Goal: Check status: Check status

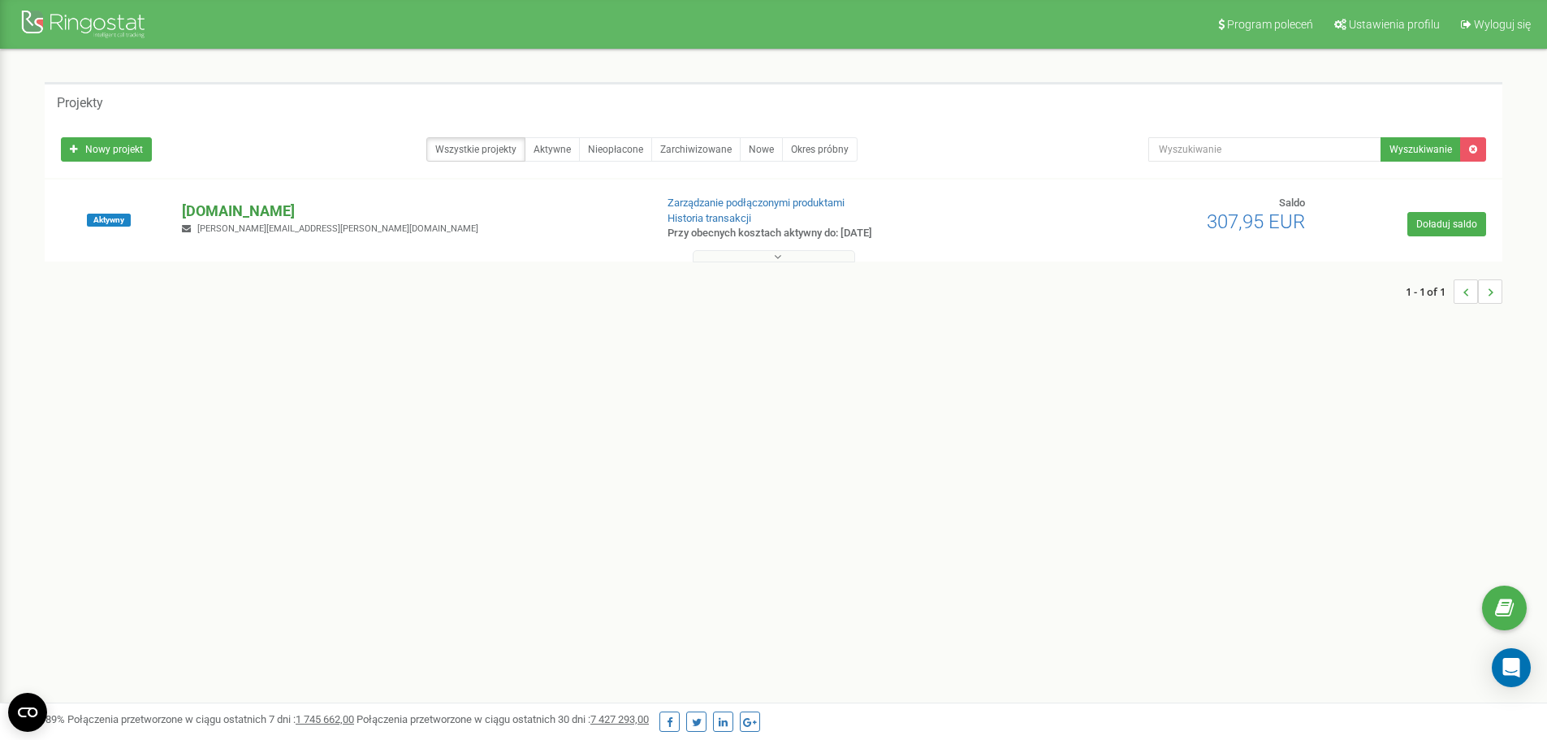
click at [191, 203] on p "[DOMAIN_NAME]" at bounding box center [411, 211] width 459 height 21
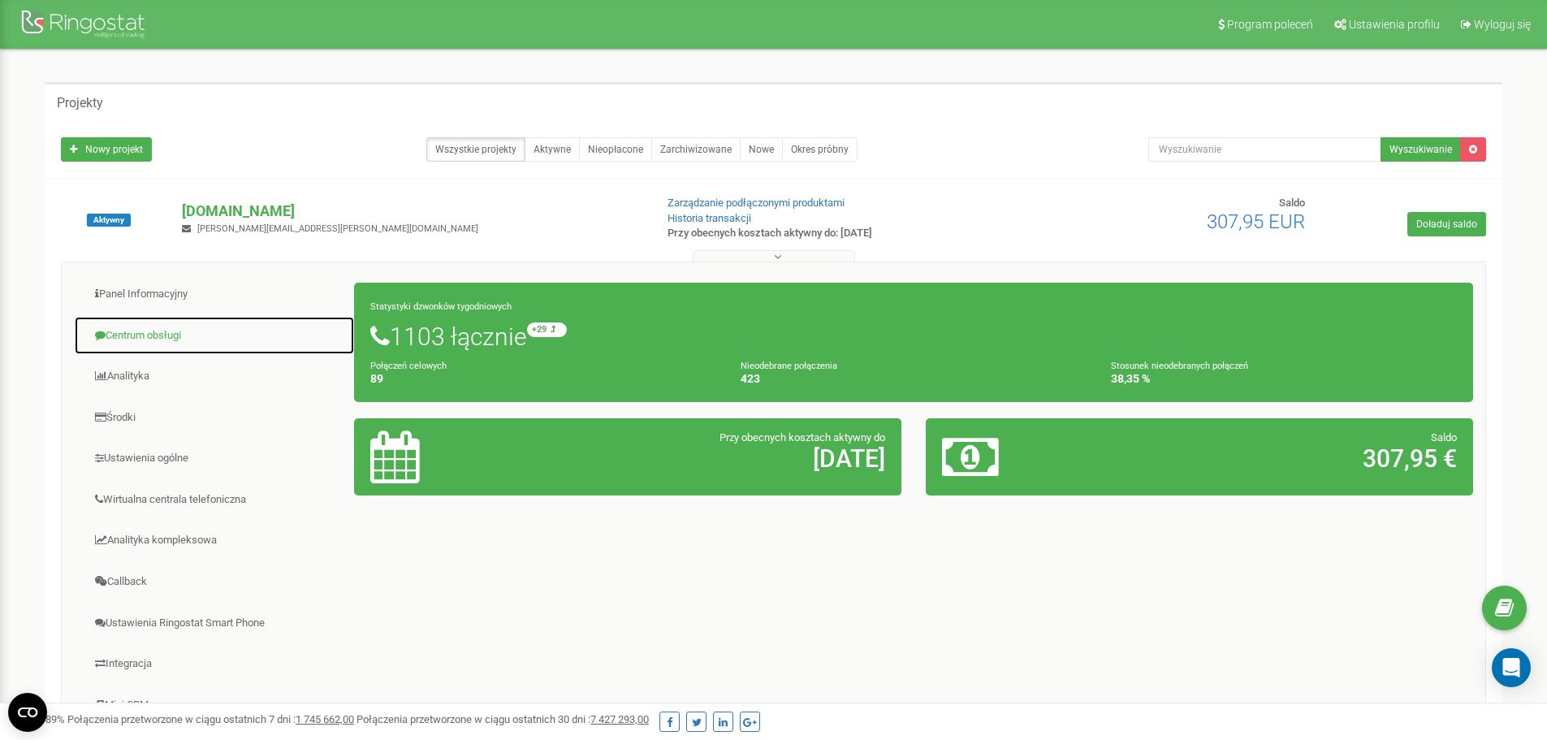
click at [158, 335] on link "Centrum obsługi" at bounding box center [214, 336] width 281 height 40
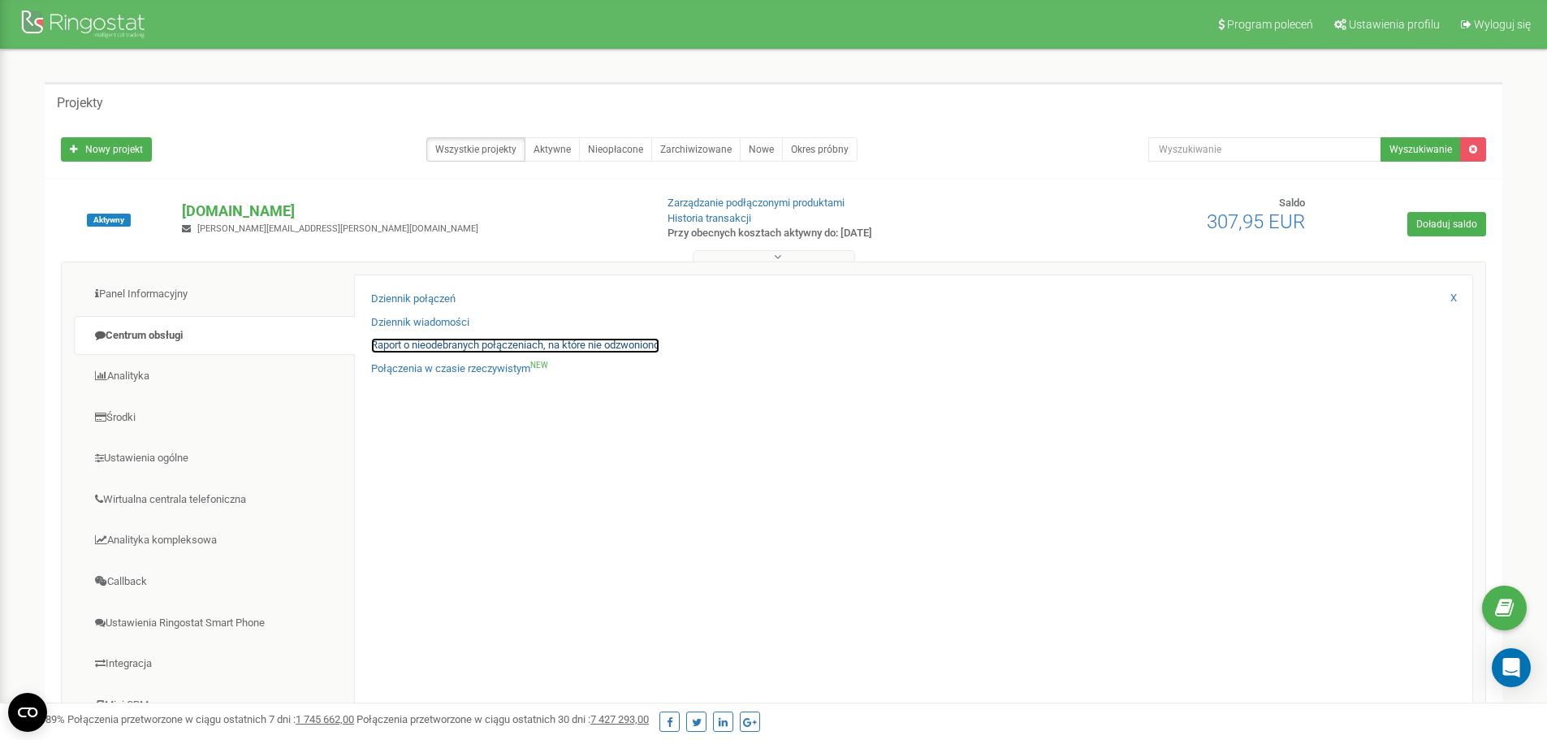
click at [422, 349] on link "Raport o nieodebranych połączeniach, na które nie odzwoniono" at bounding box center [515, 345] width 288 height 15
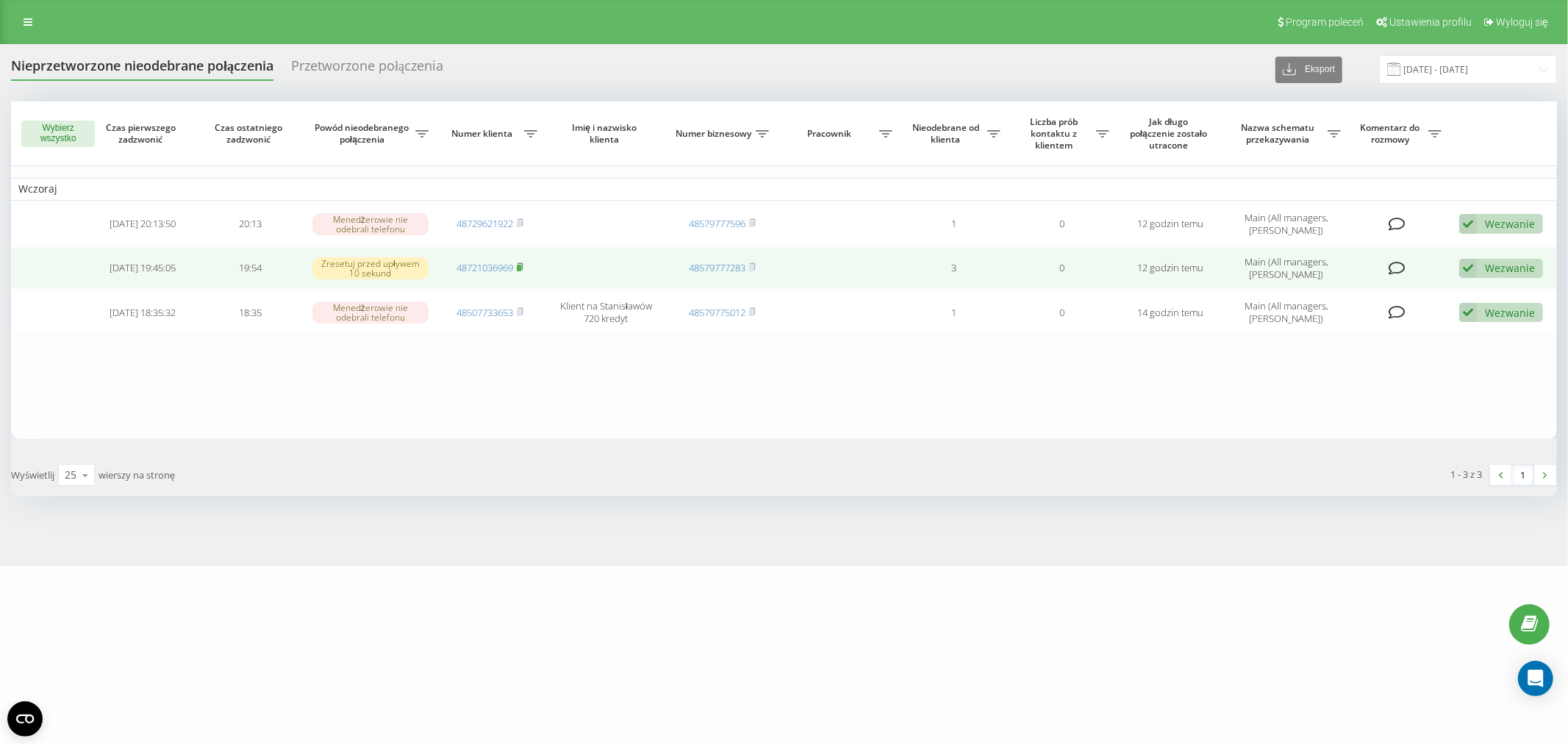
click at [523, 264] on icon at bounding box center [521, 266] width 5 height 6
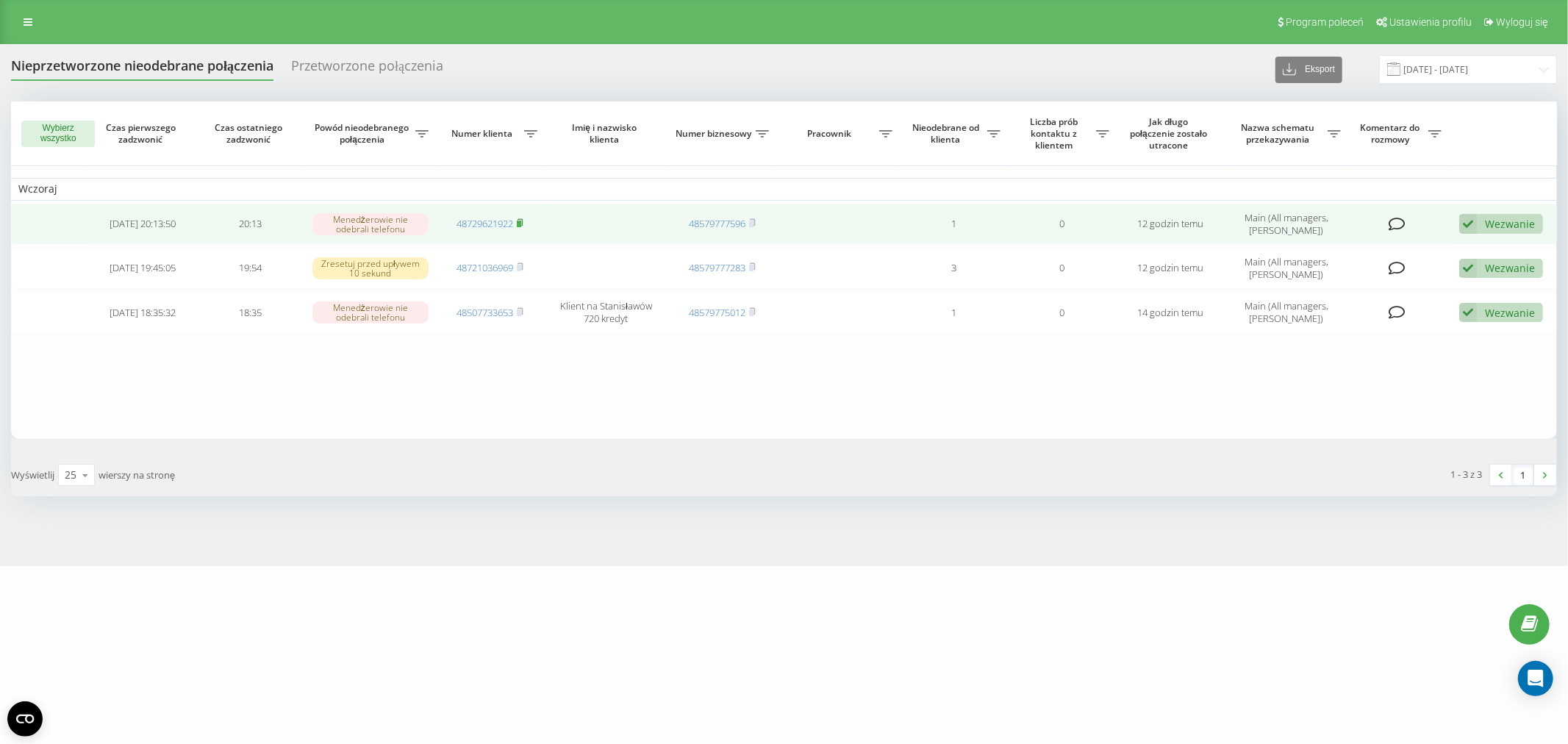
click at [521, 222] on rect at bounding box center [519, 224] width 5 height 6
click at [482, 223] on link "48729621922" at bounding box center [484, 223] width 57 height 14
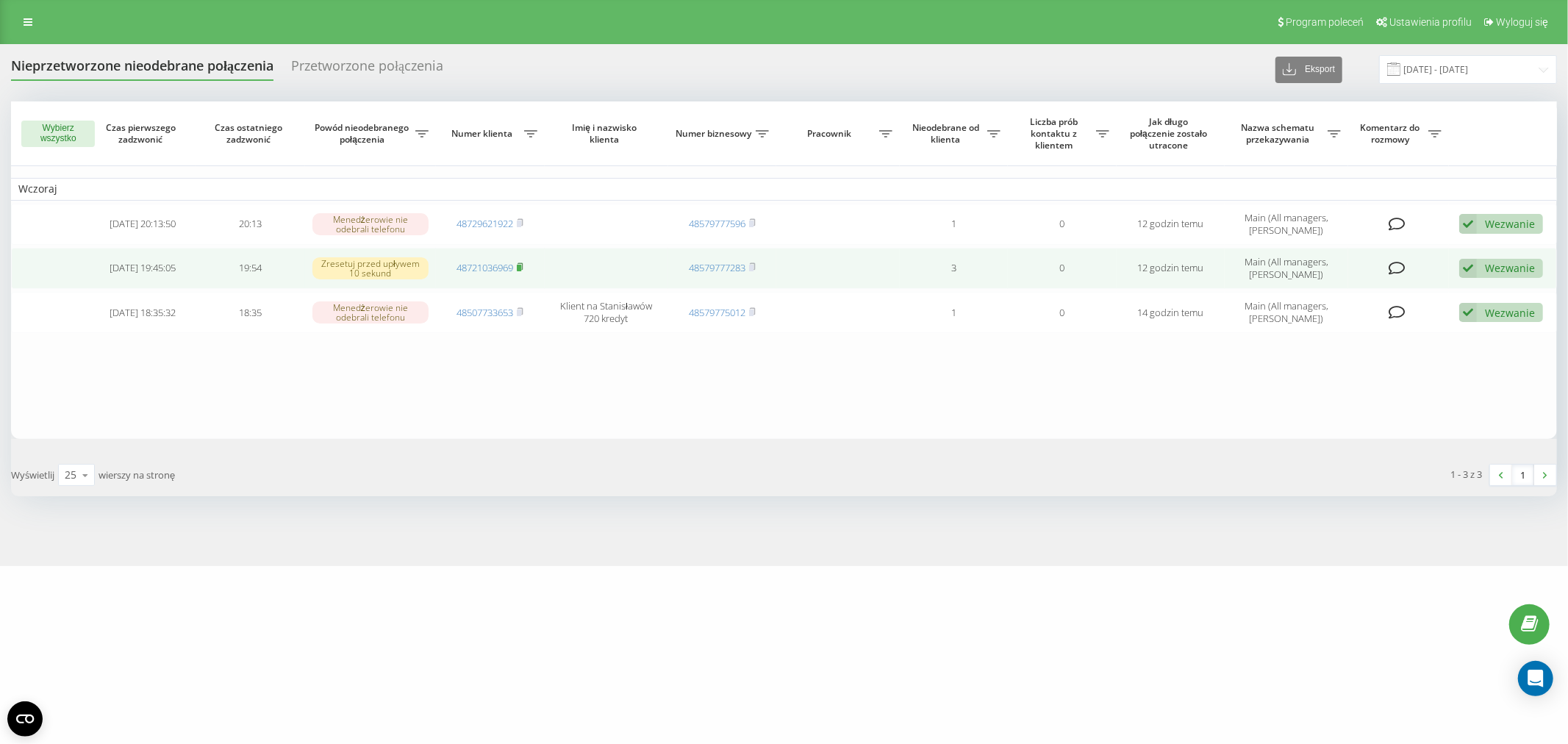
click at [523, 266] on icon at bounding box center [520, 267] width 6 height 9
click at [507, 267] on link "48721036969" at bounding box center [484, 267] width 57 height 14
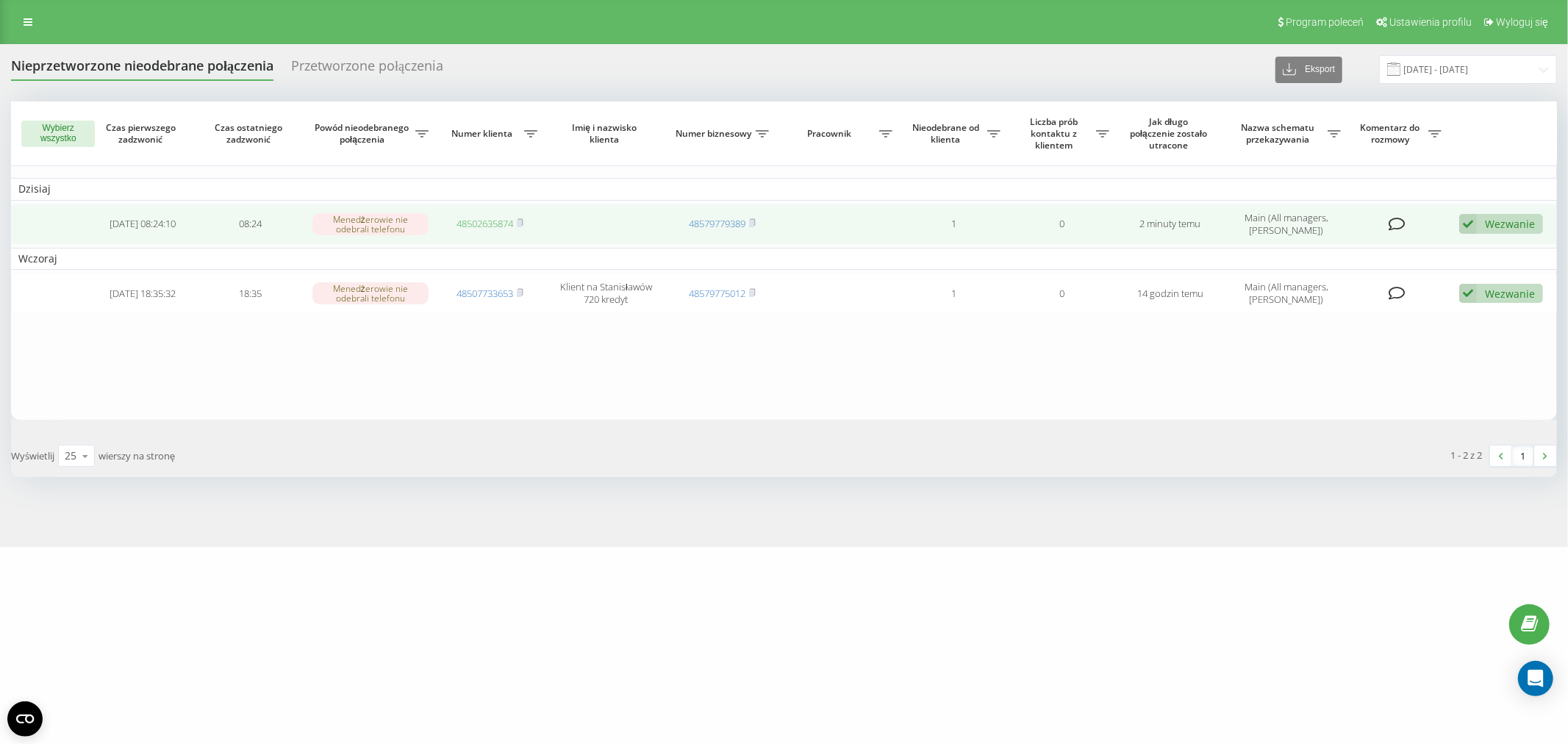
click at [486, 223] on link "48502635874" at bounding box center [484, 223] width 57 height 14
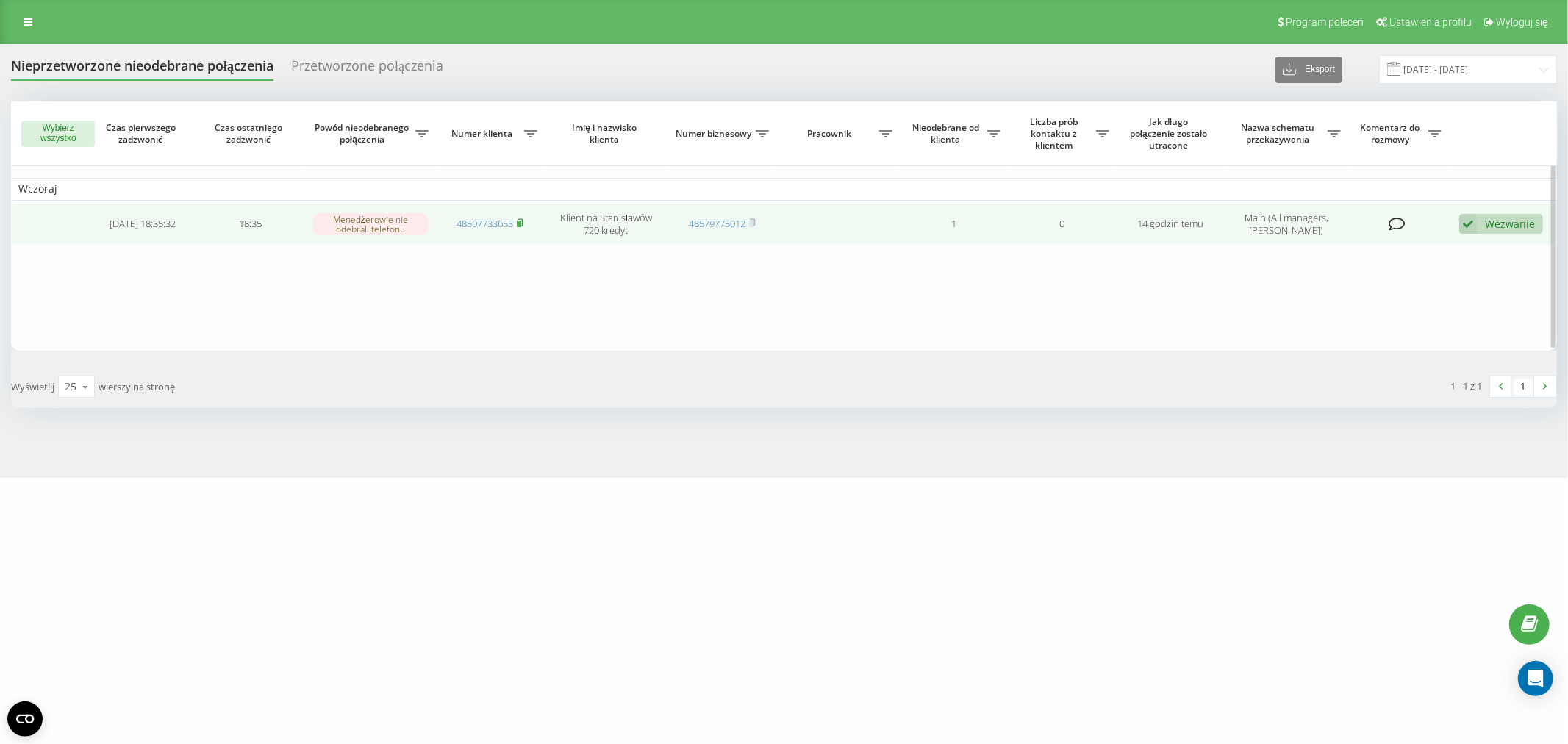
click at [521, 224] on rect at bounding box center [519, 224] width 5 height 6
click at [496, 217] on link "48507733653" at bounding box center [484, 223] width 57 height 14
